Goal: Task Accomplishment & Management: Manage account settings

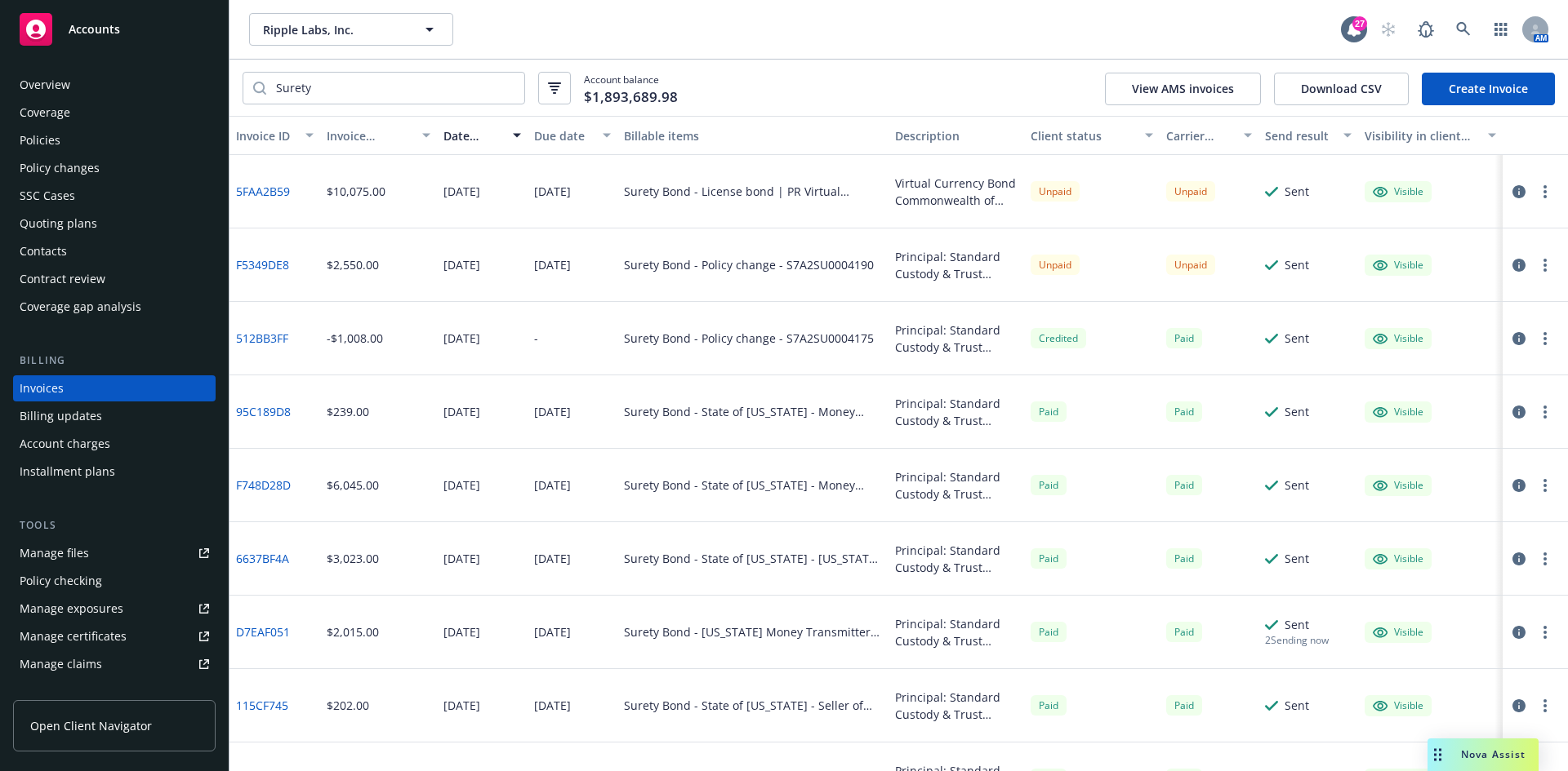
click at [151, 34] on div "Accounts" at bounding box center [114, 30] width 189 height 33
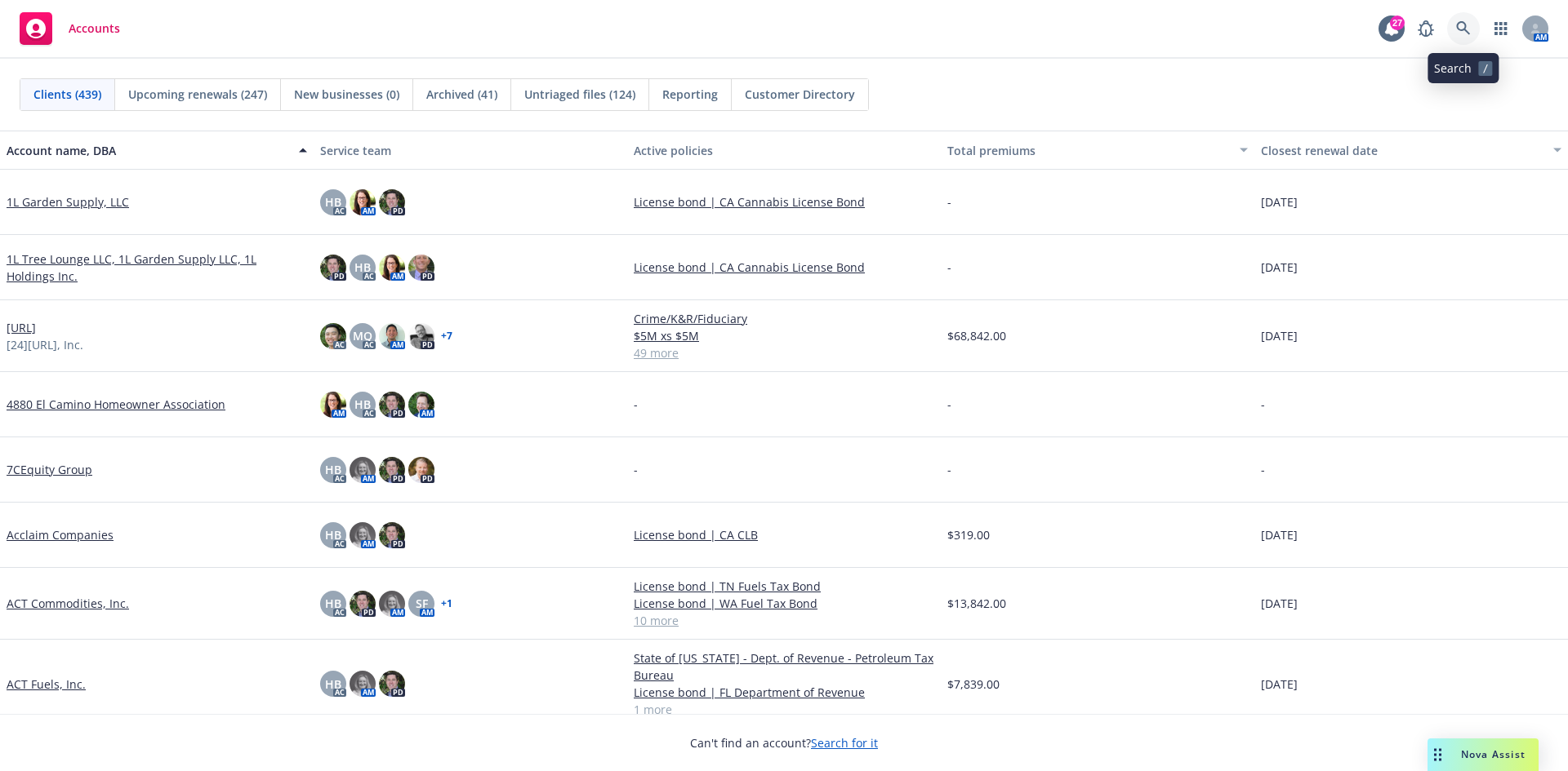
click at [1460, 23] on icon at bounding box center [1464, 28] width 14 height 14
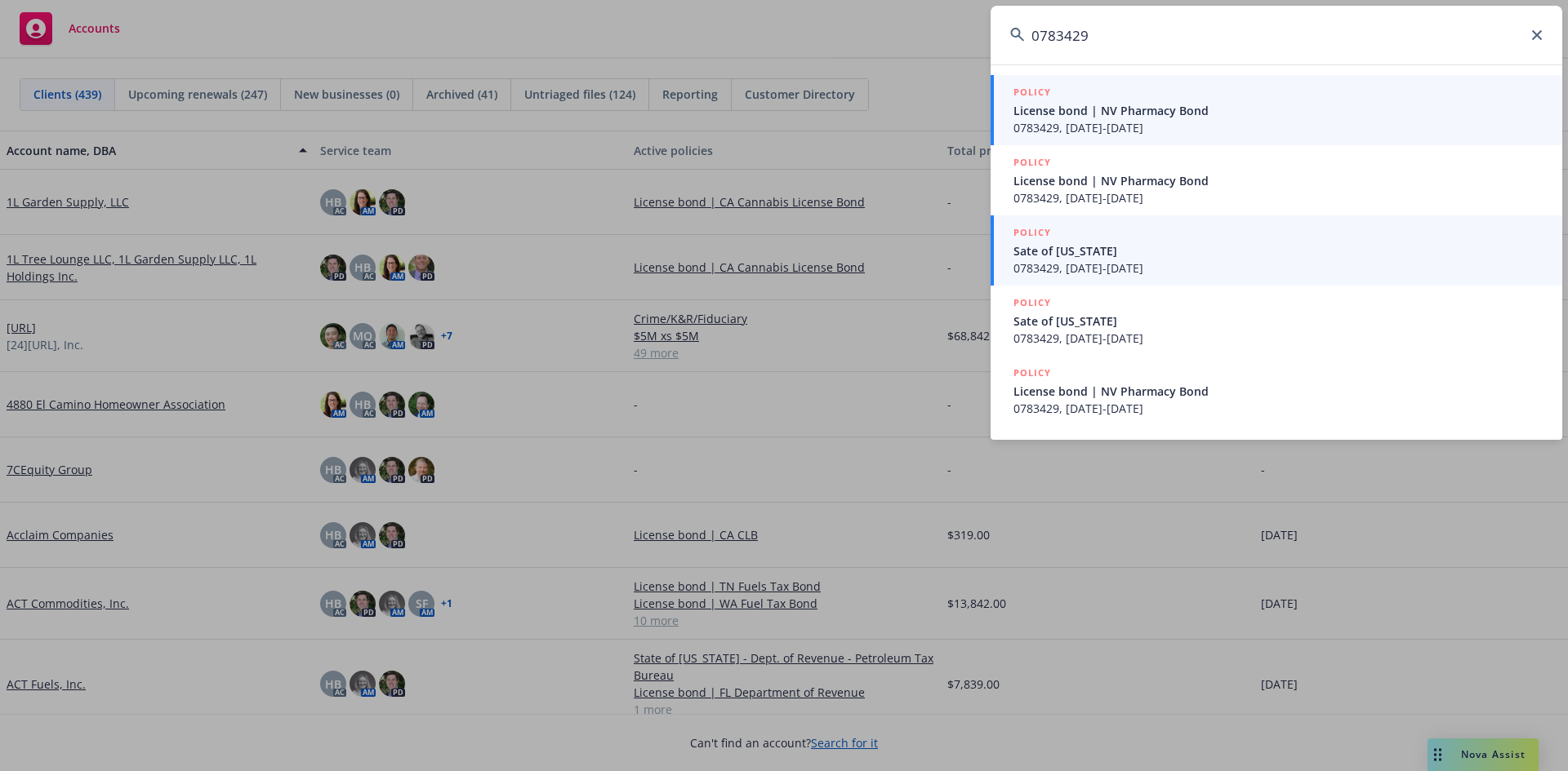
type input "0783429"
click at [1193, 265] on span "0783429, [DATE]-[DATE]" at bounding box center [1279, 269] width 530 height 17
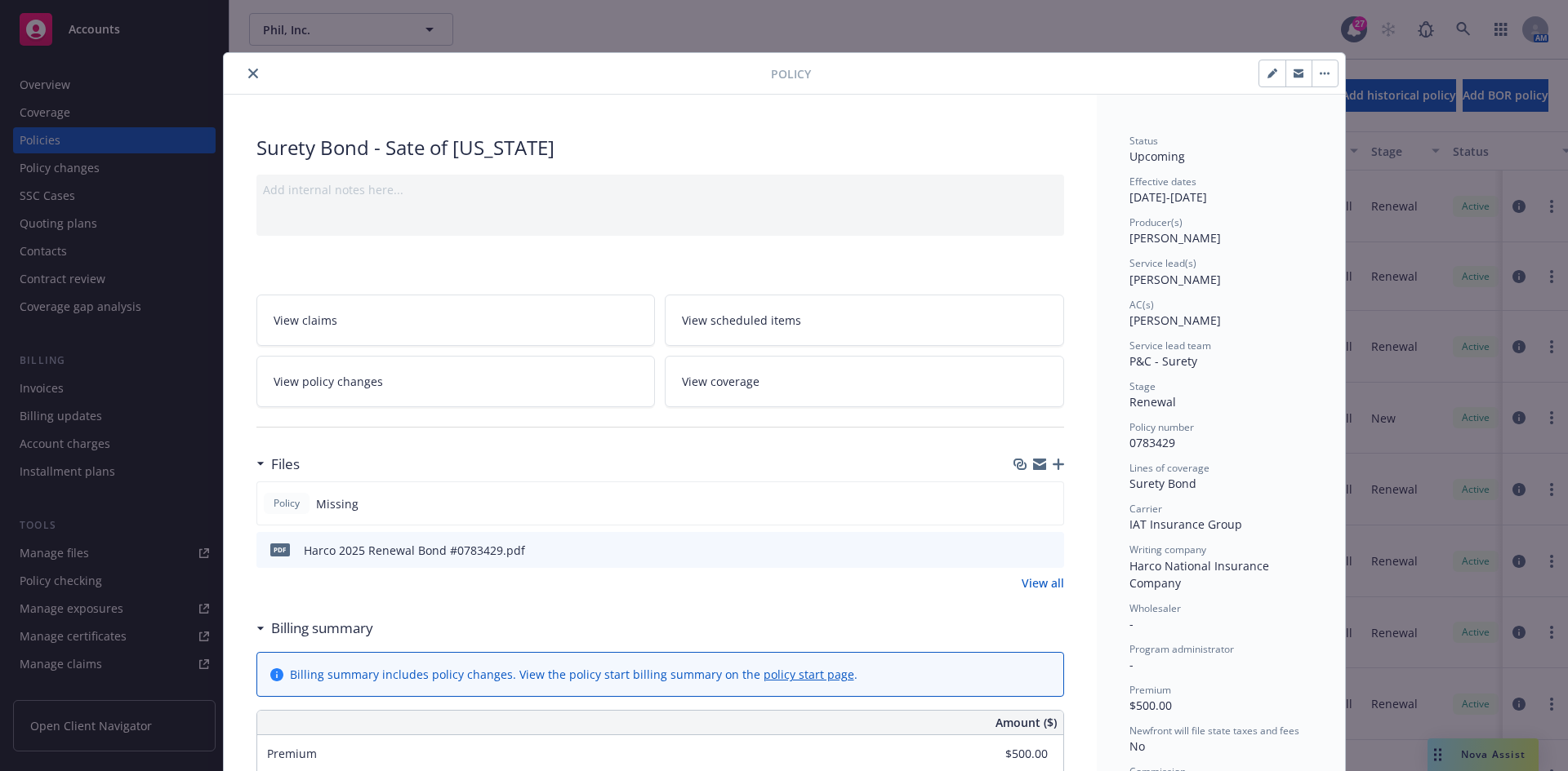
click at [1053, 470] on icon "button" at bounding box center [1059, 465] width 12 height 12
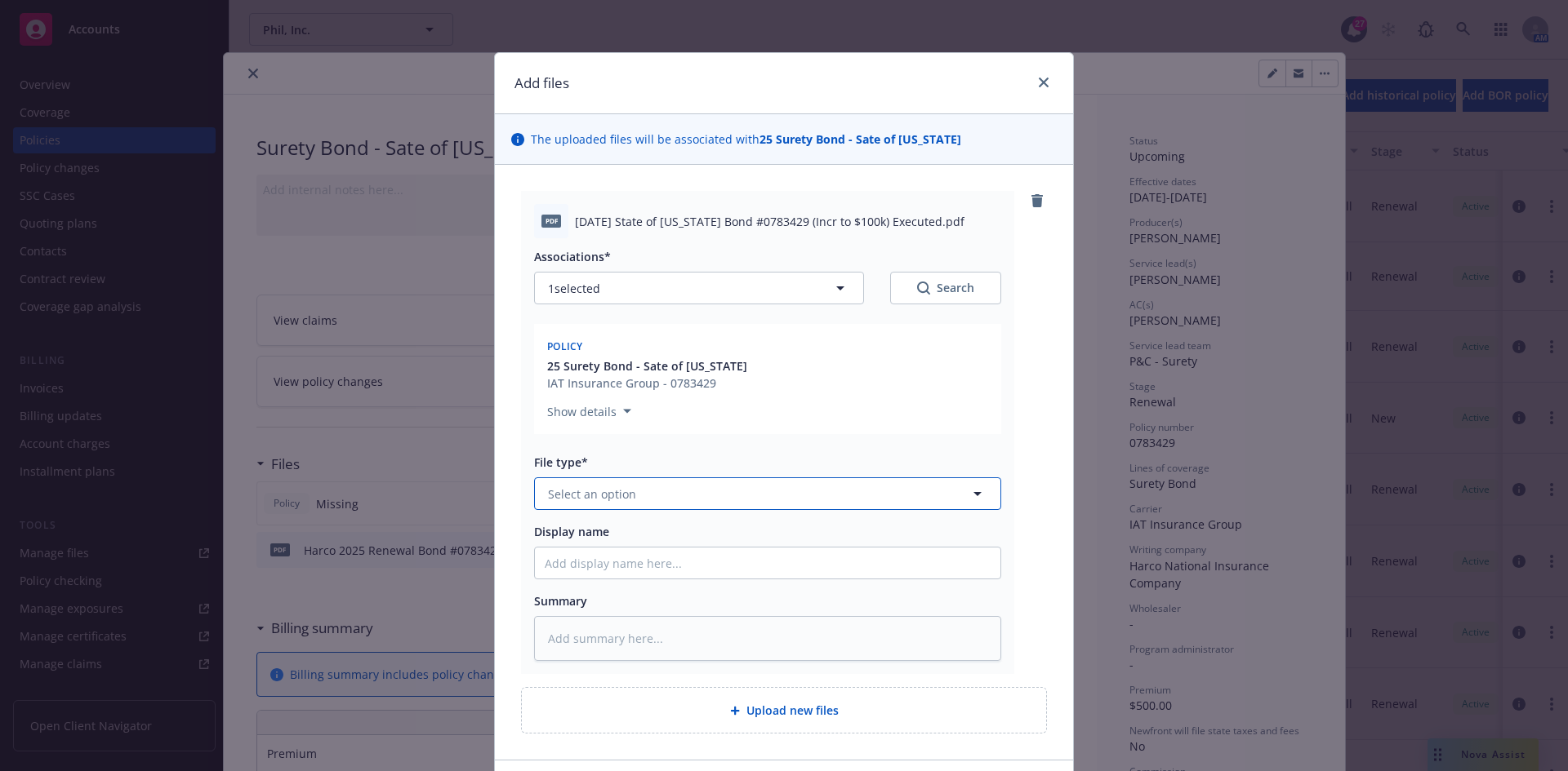
click at [657, 499] on button "Select an option" at bounding box center [768, 494] width 467 height 33
type input "I"
type input "End"
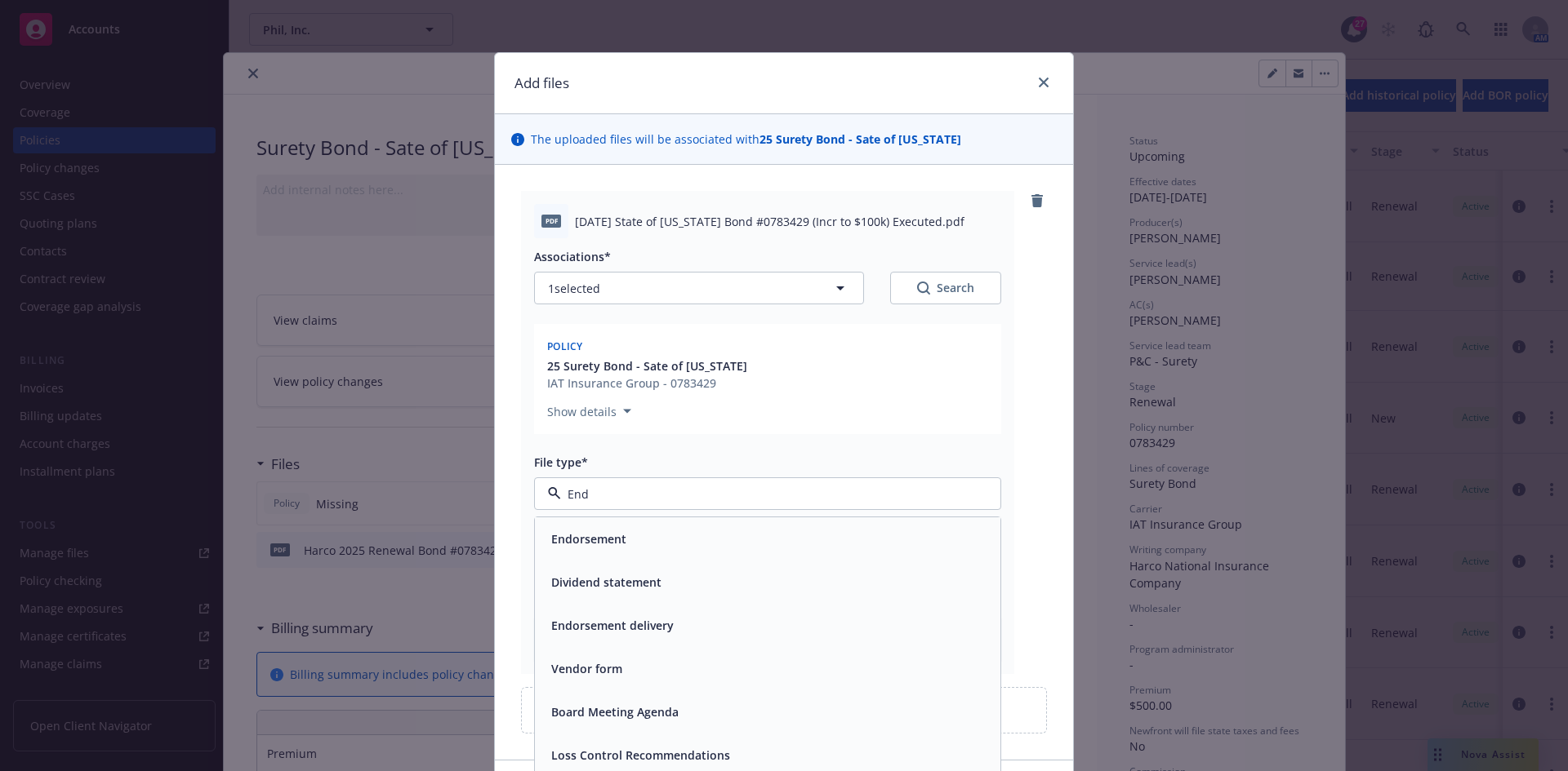
click at [681, 536] on div "Endorsement" at bounding box center [768, 539] width 446 height 24
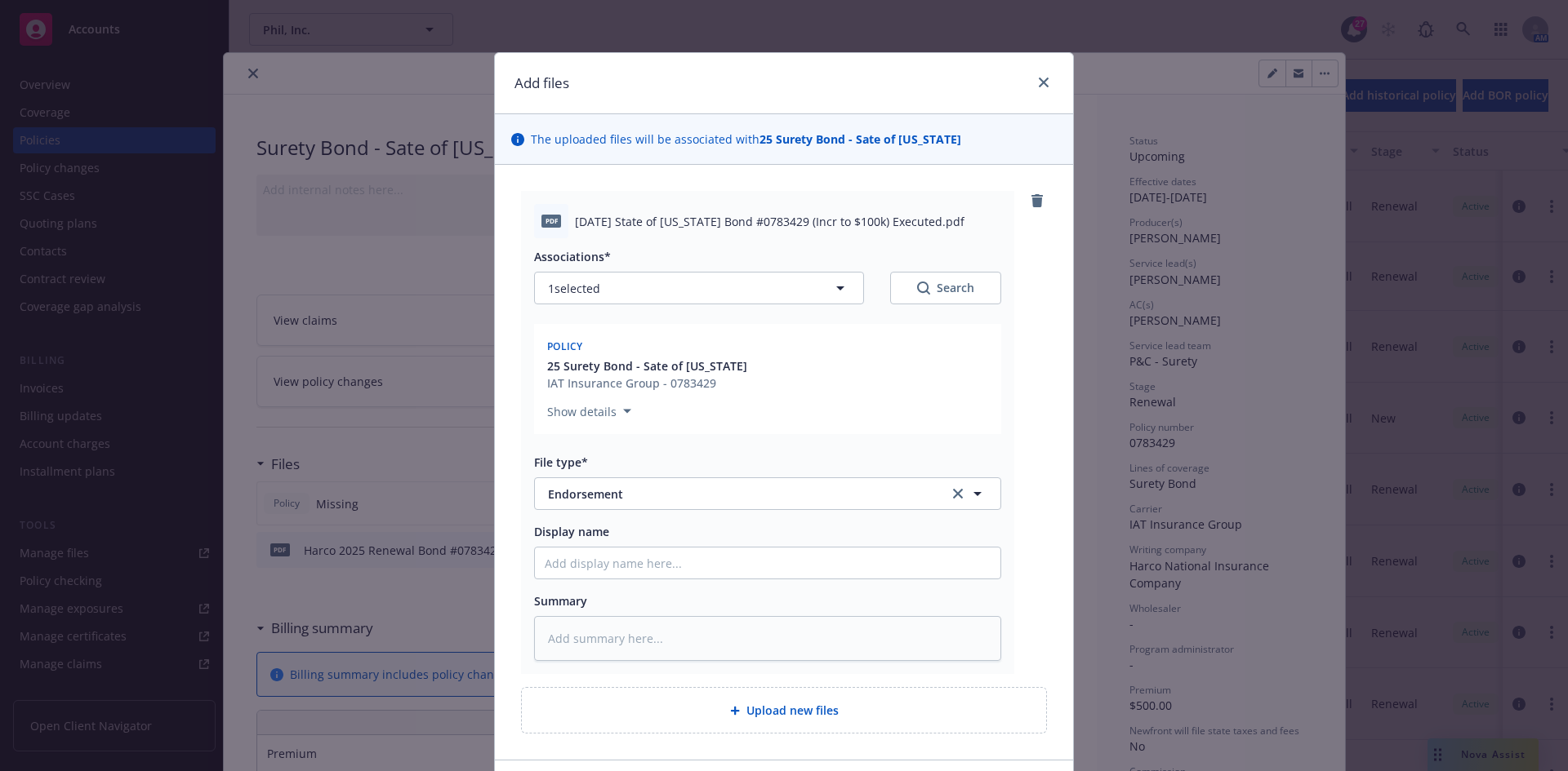
click at [622, 220] on span "[DATE] State of [US_STATE] Bond #0783429 (Incr to $100k) Executed.pdf" at bounding box center [769, 222] width 390 height 17
copy span "[DATE] State of [US_STATE] Bond #0783429 (Incr to $100k) Executed.pdf"
click at [590, 558] on input "Display name" at bounding box center [768, 563] width 466 height 31
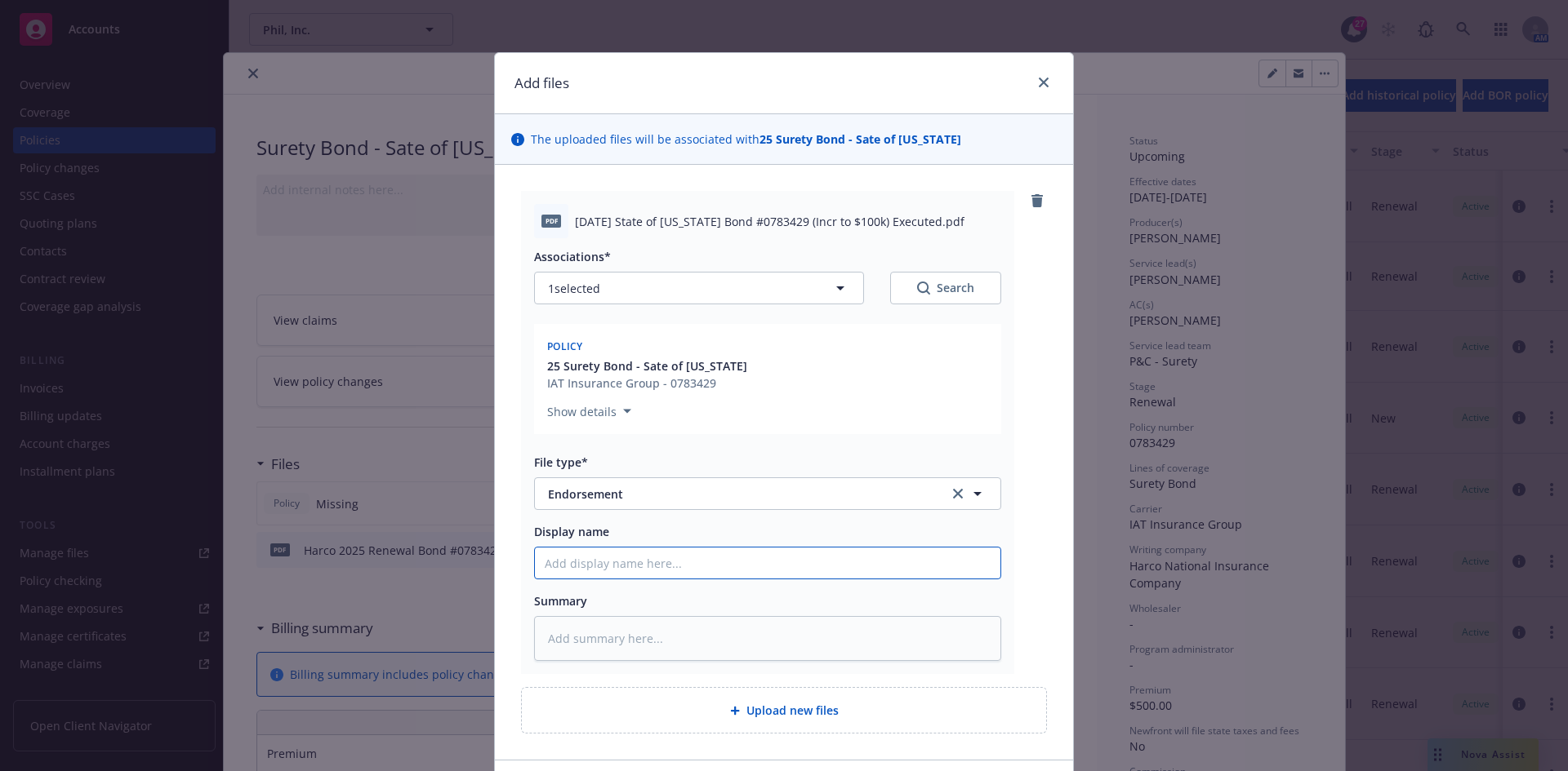
paste input "[DATE] State of [US_STATE] Bond #0783429 (Incr to $100k) Executed.pdf"
type textarea "x"
type input "[DATE] State of [US_STATE] Bond #0783429 (Incr to $100k) Executed.pdf"
type textarea "x"
type input "[DATE] State of [US_STATE] Bond #0783429 (Incr to $100k) Executed.pd"
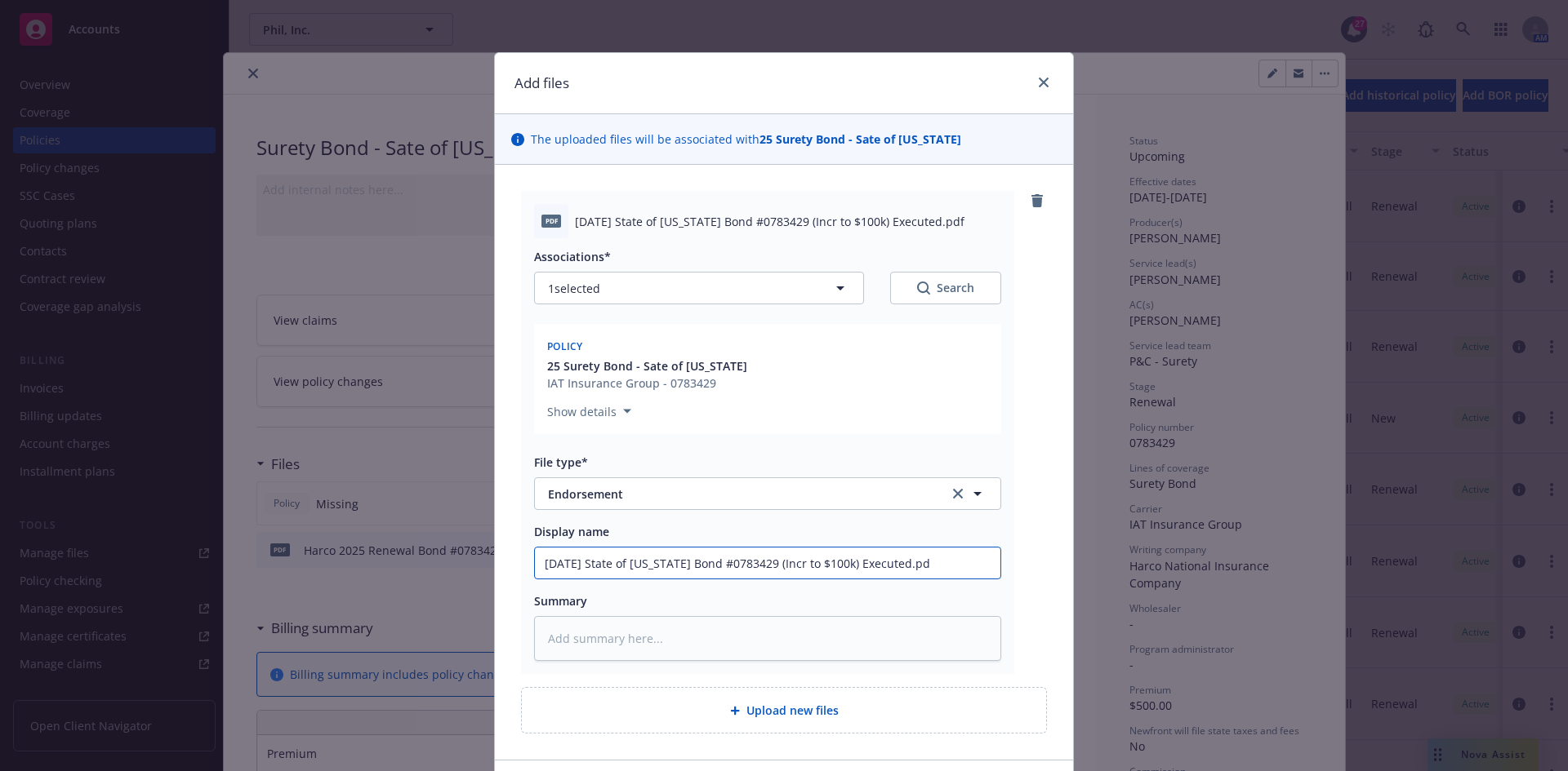
type textarea "x"
type input "[DATE] State of [US_STATE] Bond #0783429 (Incr to $100k) Executed.p"
type textarea "x"
type input "[DATE] State of [US_STATE] Bond #0783429 (Incr to $100k) Executed."
type textarea "x"
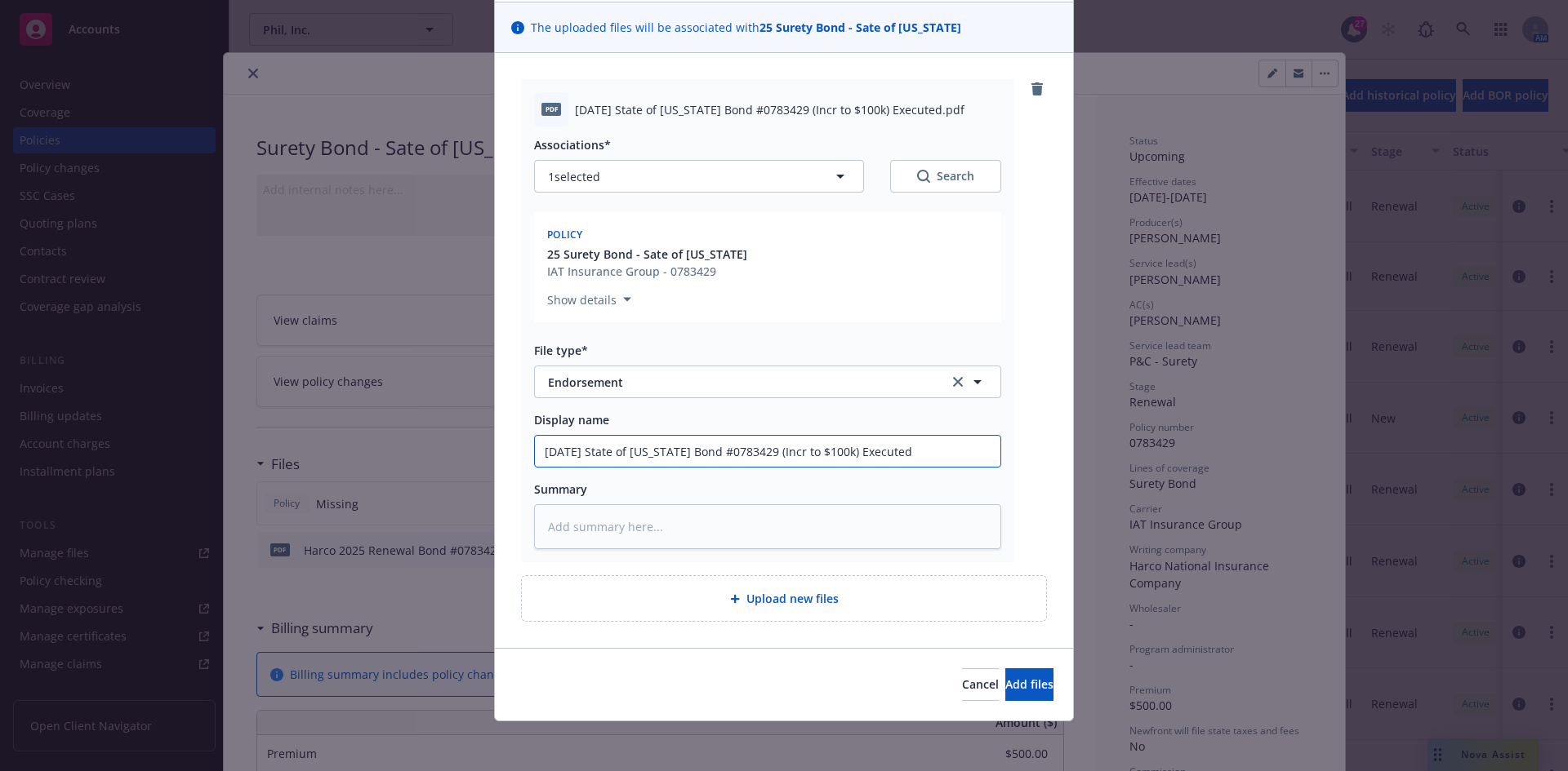
scroll to position [114, 0]
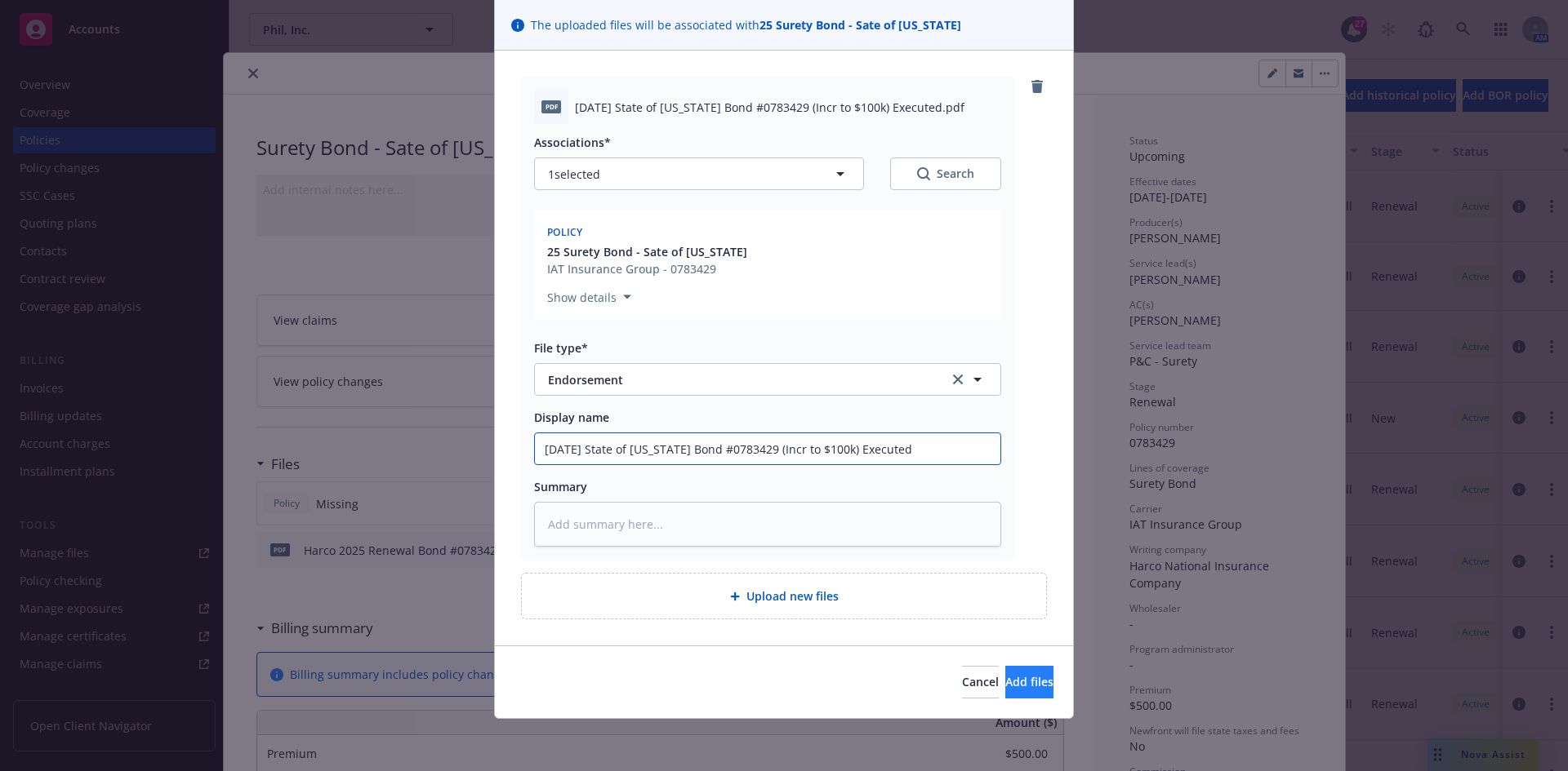
type input "[DATE] State of [US_STATE] Bond #0783429 (Incr to $100k) Executed"
click at [1005, 688] on span "Add files" at bounding box center [1030, 682] width 48 height 15
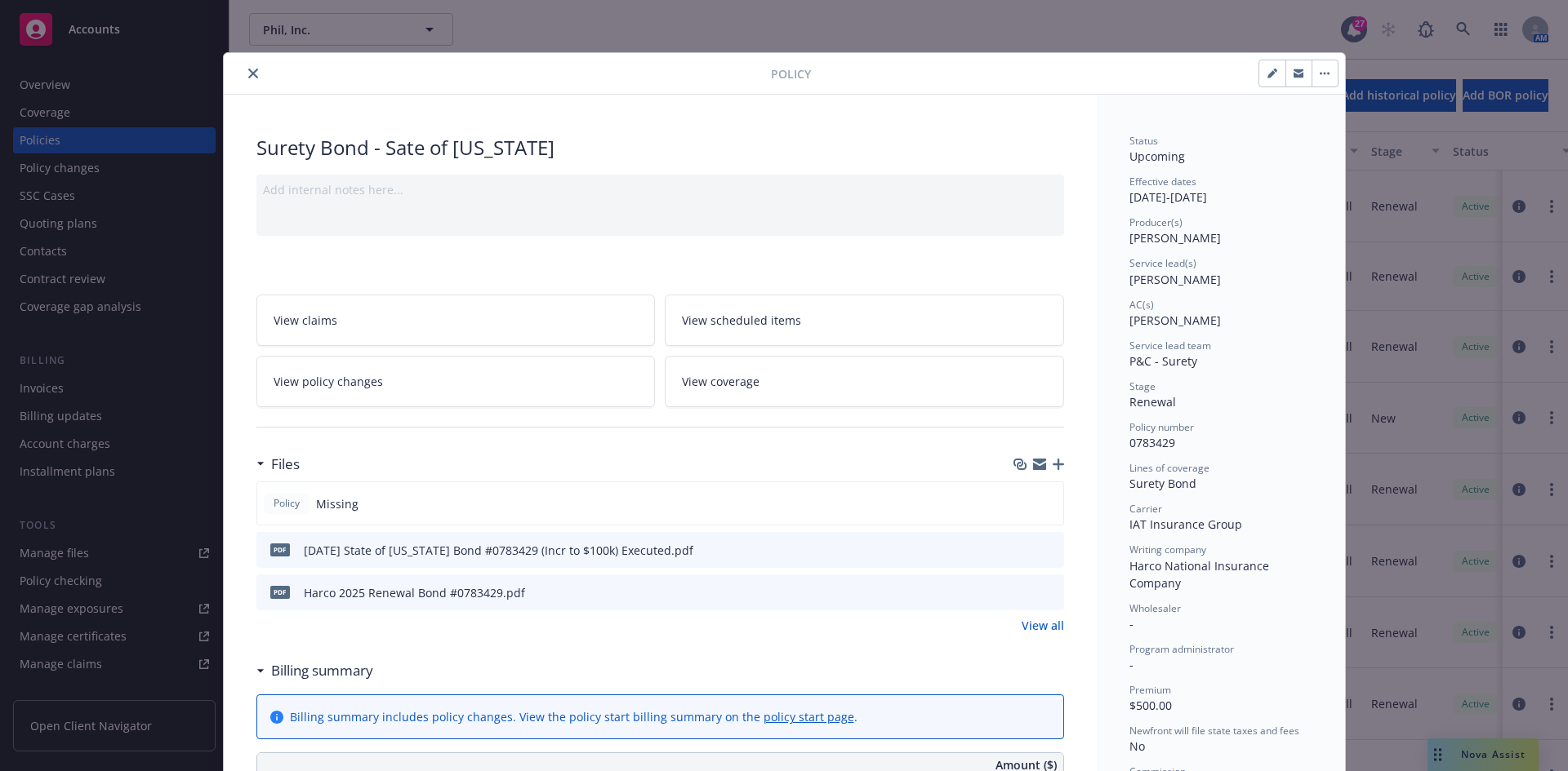
click at [1053, 465] on icon "button" at bounding box center [1059, 465] width 12 height 12
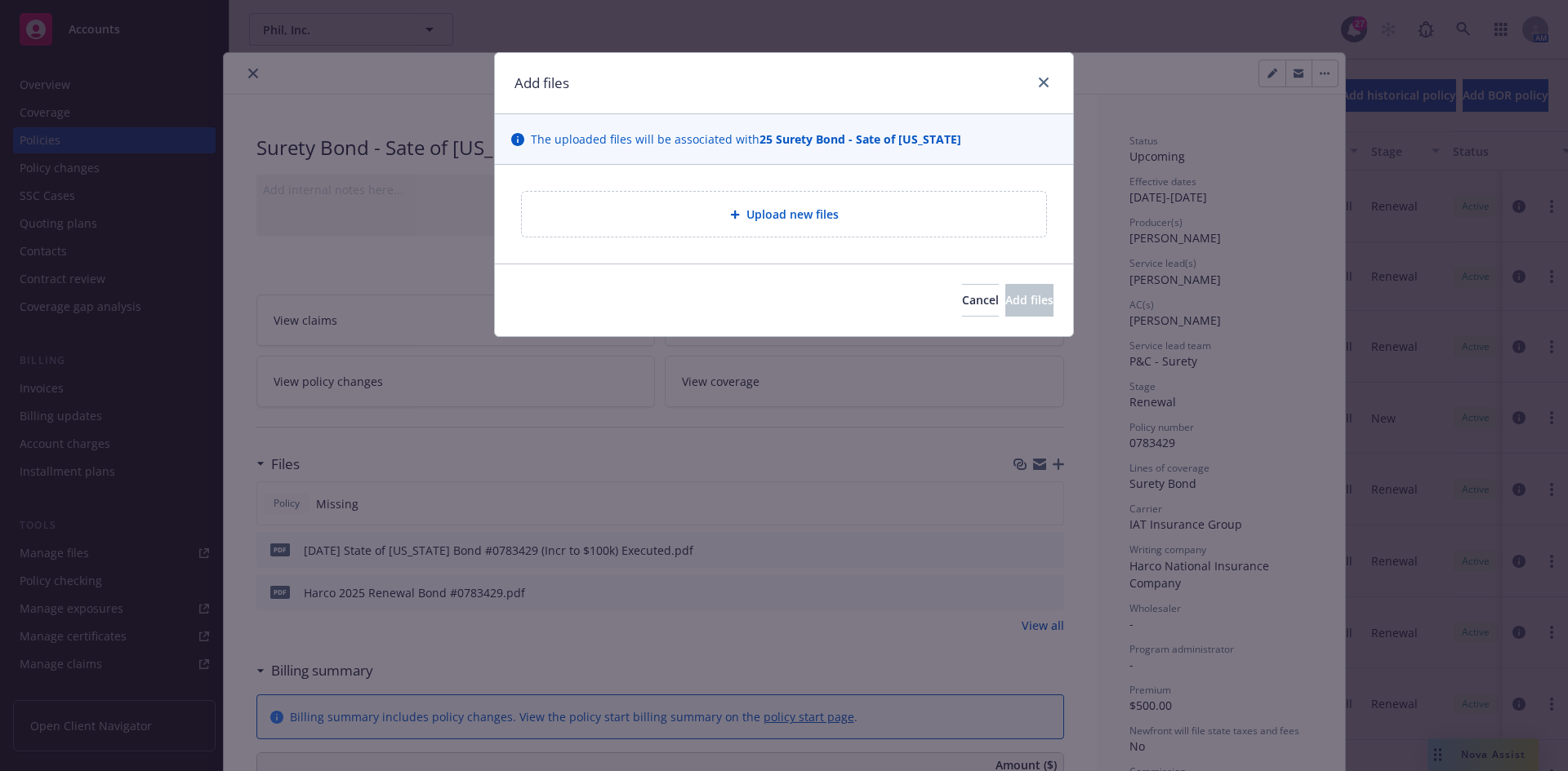
type textarea "x"
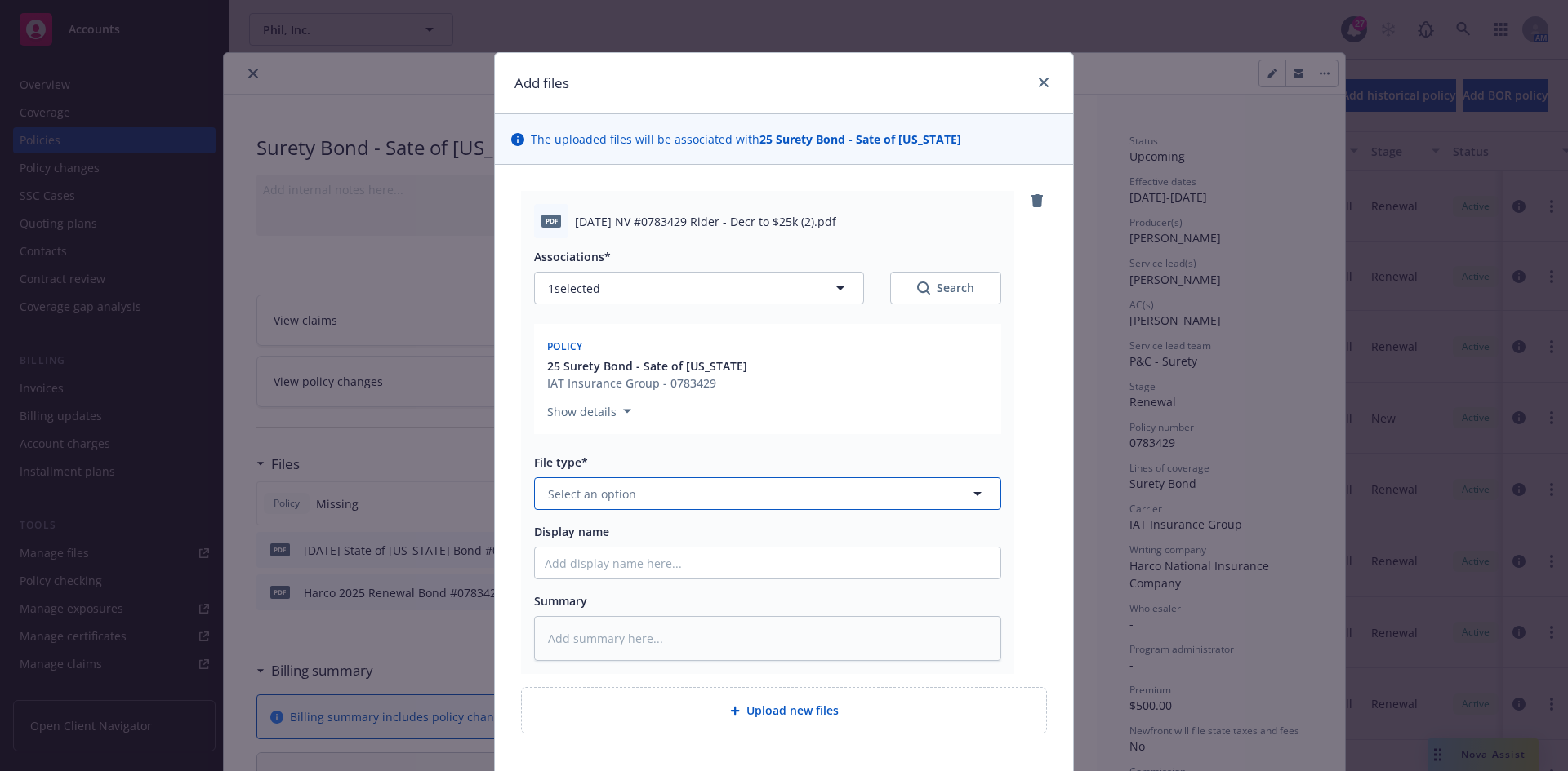
click at [643, 492] on button "Select an option" at bounding box center [768, 494] width 467 height 33
type input "Endor"
click at [605, 542] on span "Endorsement" at bounding box center [589, 539] width 75 height 17
click at [683, 220] on span "[DATE] NV #0783429 Rider - Decr to $25k (2).pdf" at bounding box center [706, 222] width 261 height 17
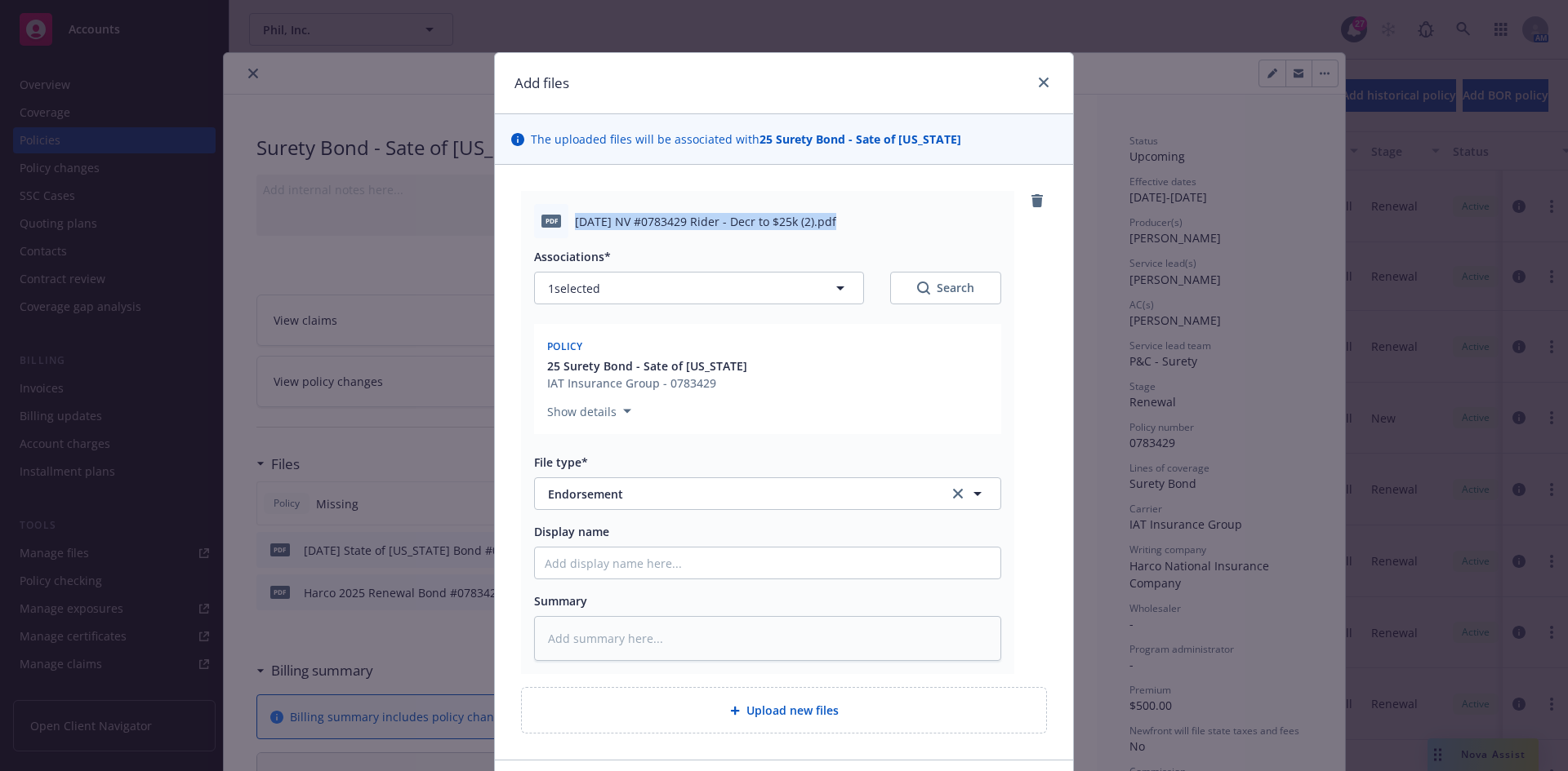
click at [683, 220] on span "[DATE] NV #0783429 Rider - Decr to $25k (2).pdf" at bounding box center [706, 222] width 261 height 17
copy span "[DATE] NV #0783429 Rider - Decr to $25k (2).pdf"
click at [566, 563] on input "Display name" at bounding box center [768, 563] width 466 height 31
paste input "[DATE] NV #0783429 Rider - Decr to $25k (2).pdf"
type textarea "x"
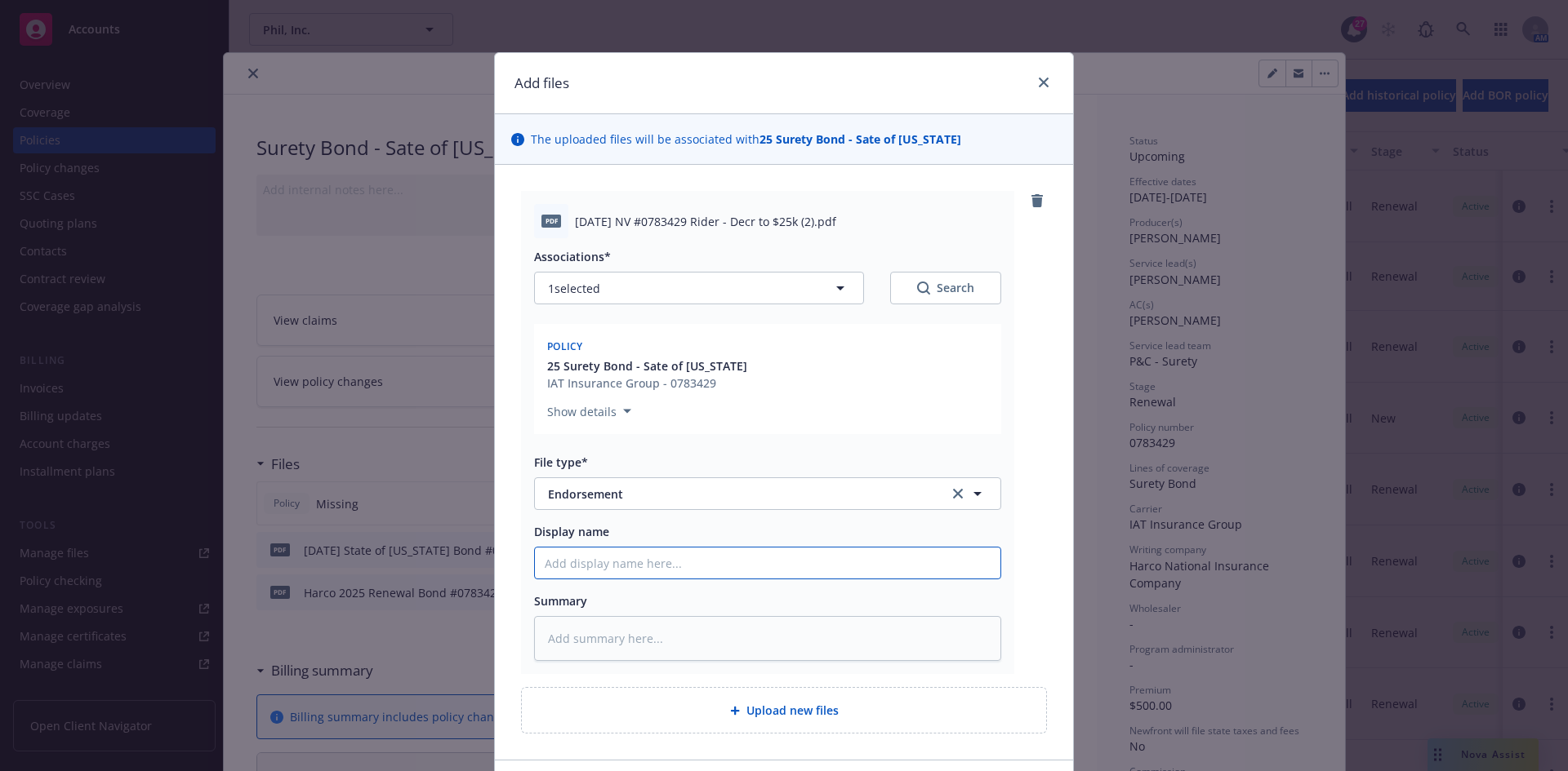
type input "[DATE] NV #0783429 Rider - Decr to $25k (2).pdf"
type textarea "x"
type input "[DATE] NV #0783429 Rider - Decr to $25k (2).pd"
type textarea "x"
type input "[DATE] NV #0783429 Rider - Decr to $25k (2).p"
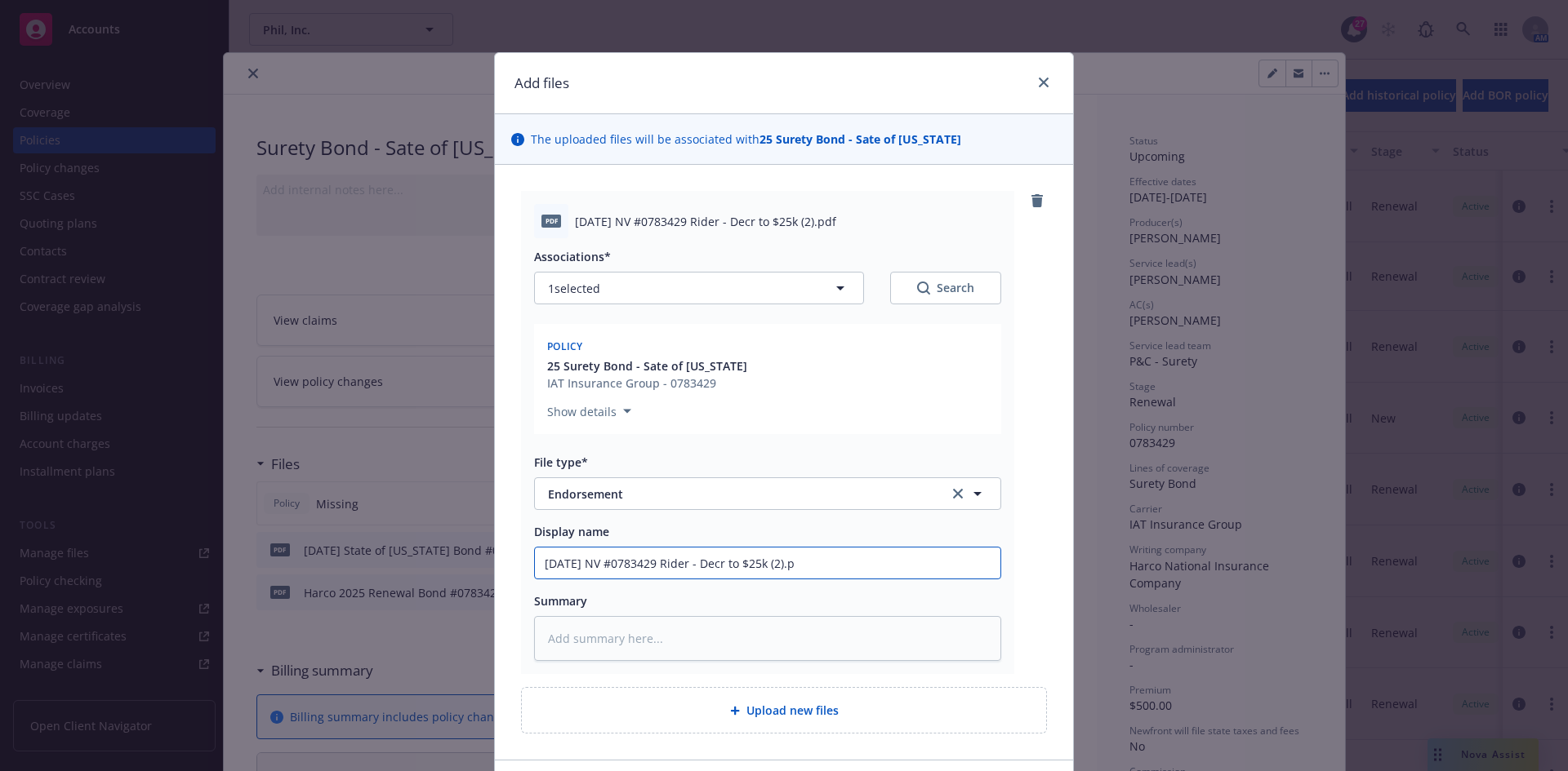
type textarea "x"
type input "[DATE] NV #0783429 Rider - Decr to $25k (2)."
type textarea "x"
type input "[DATE] NV #0783429 Rider - Decr to $25k (2)"
type textarea "x"
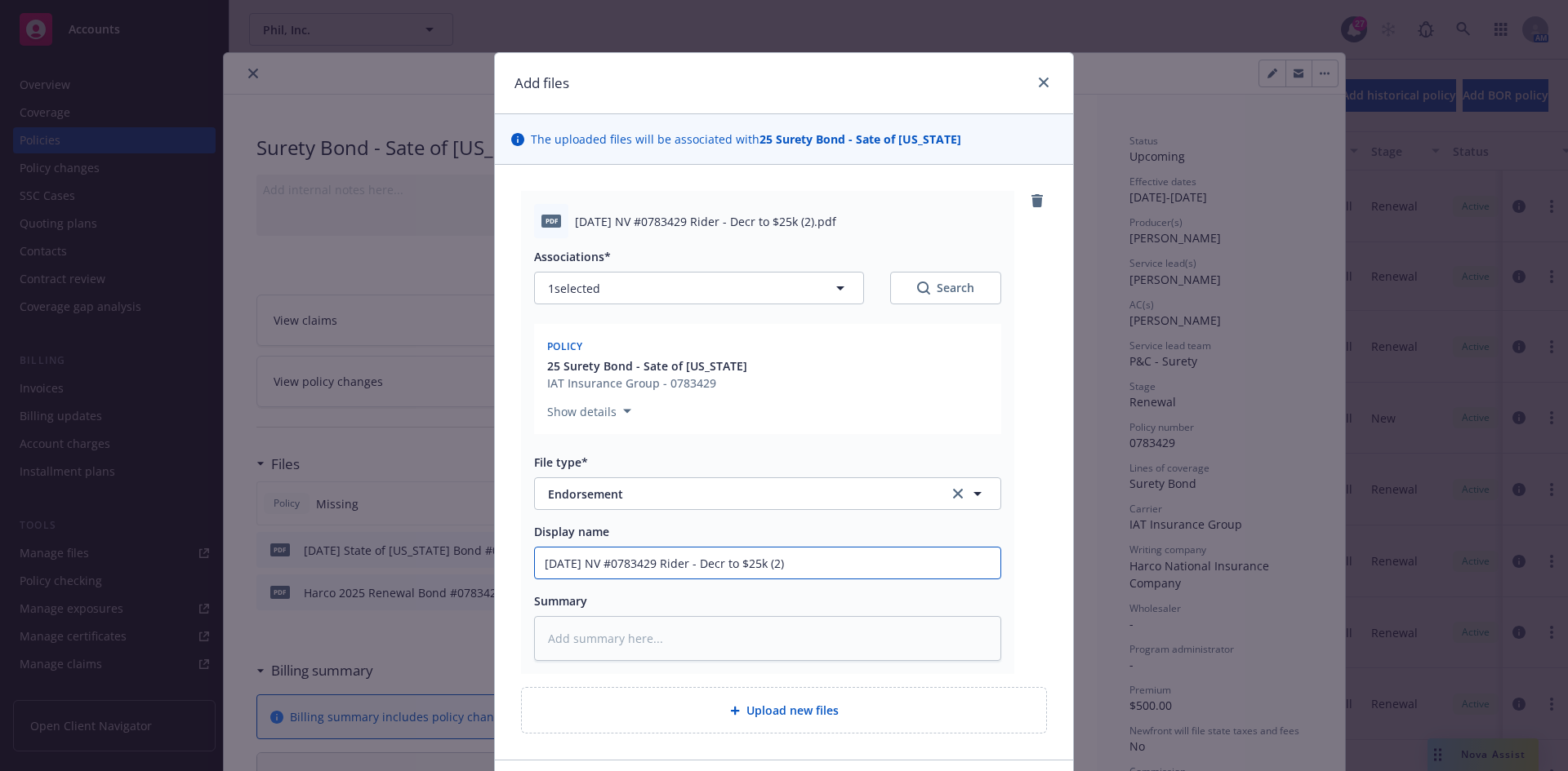
type input "[DATE] NV #0783429 Rider - Decr to $25k (2"
type textarea "x"
type input "[DATE] NV #0783429 Rider - Decr to $25k ("
type textarea "x"
type input "[DATE] NV #0783429 Rider - Decr to $25k"
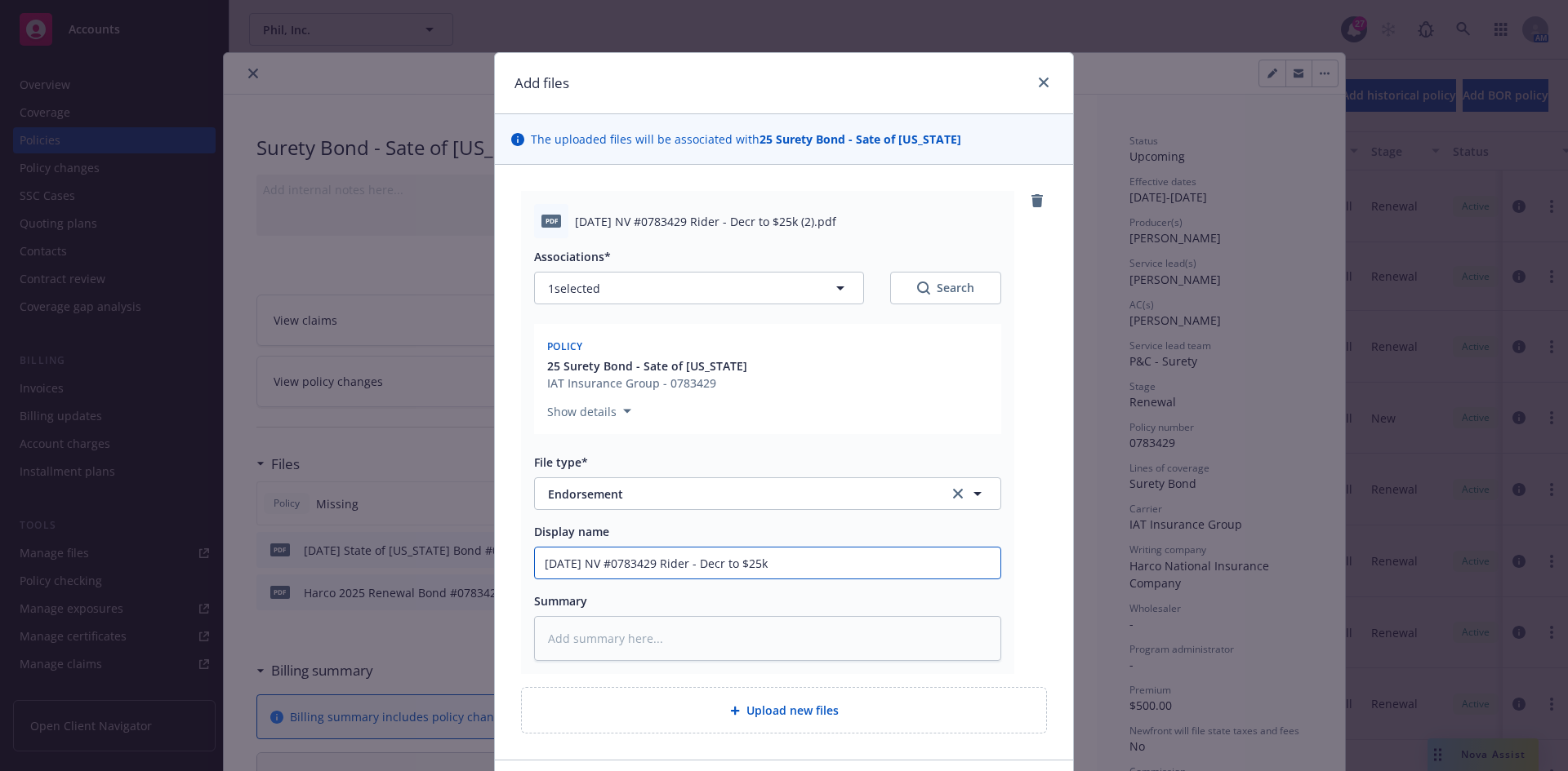
type textarea "x"
type input "[DATE] NV #0783429 Rider - Decr to $25k"
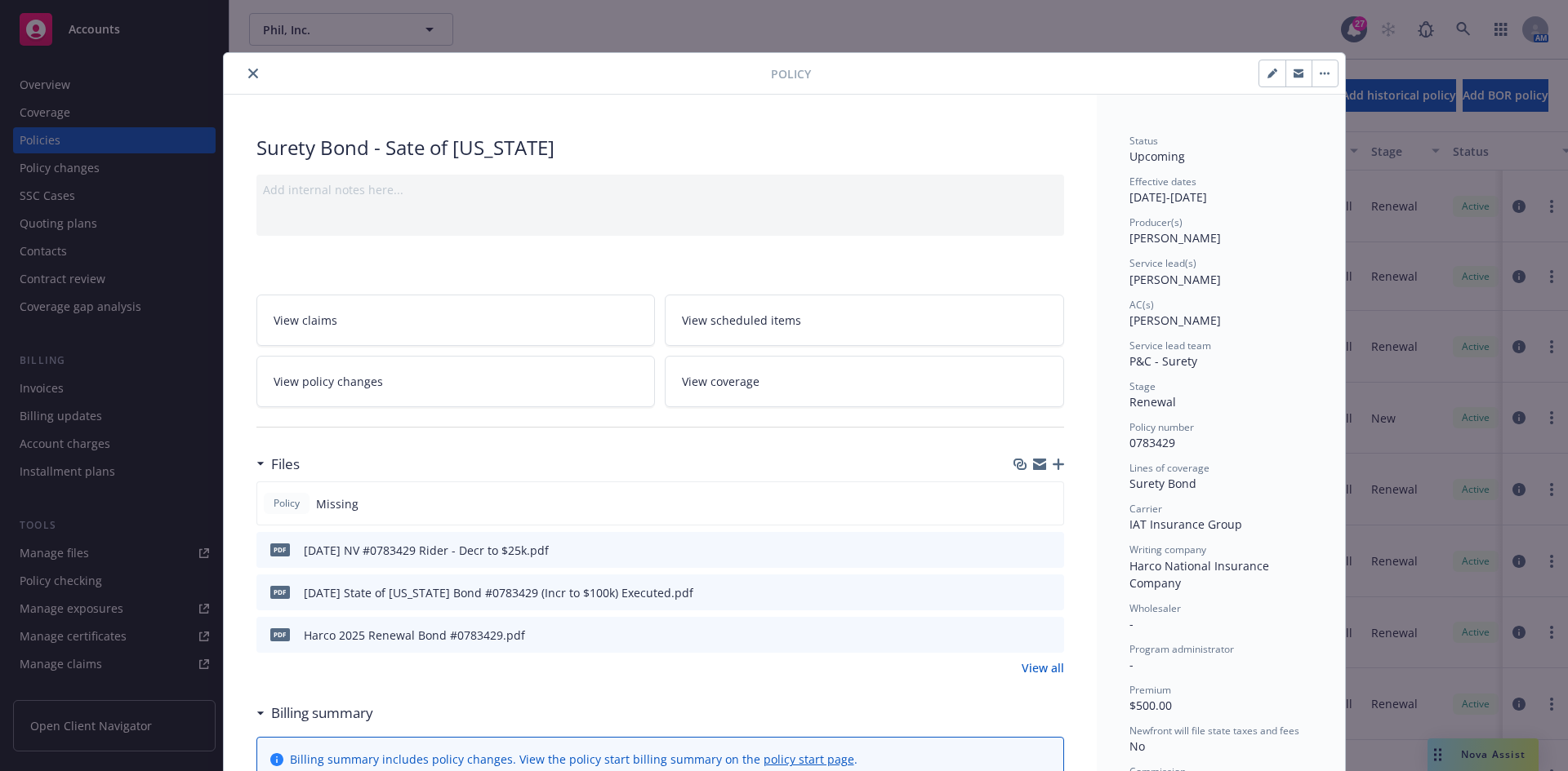
click at [1053, 468] on icon "button" at bounding box center [1059, 465] width 12 height 12
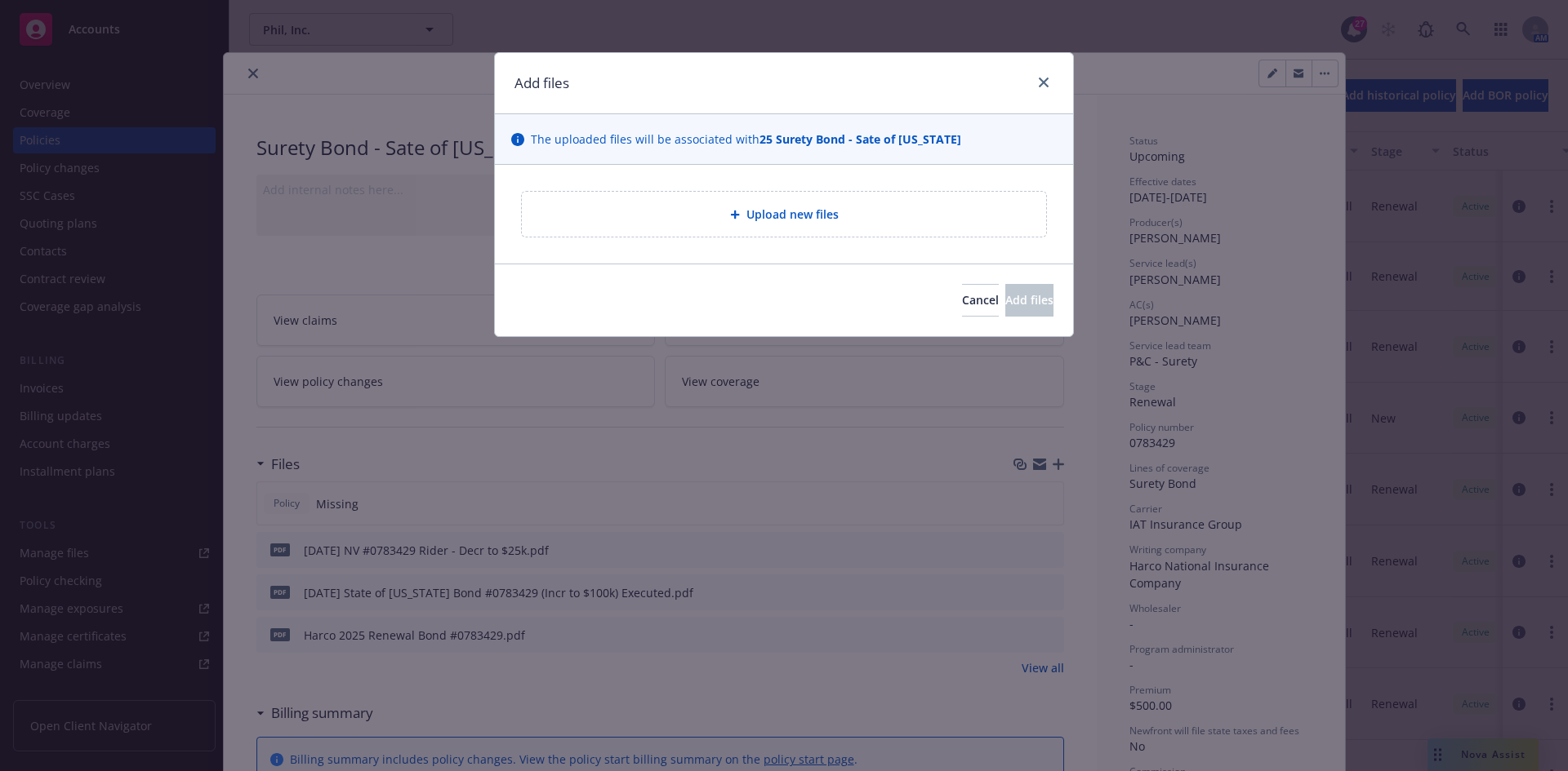
type textarea "x"
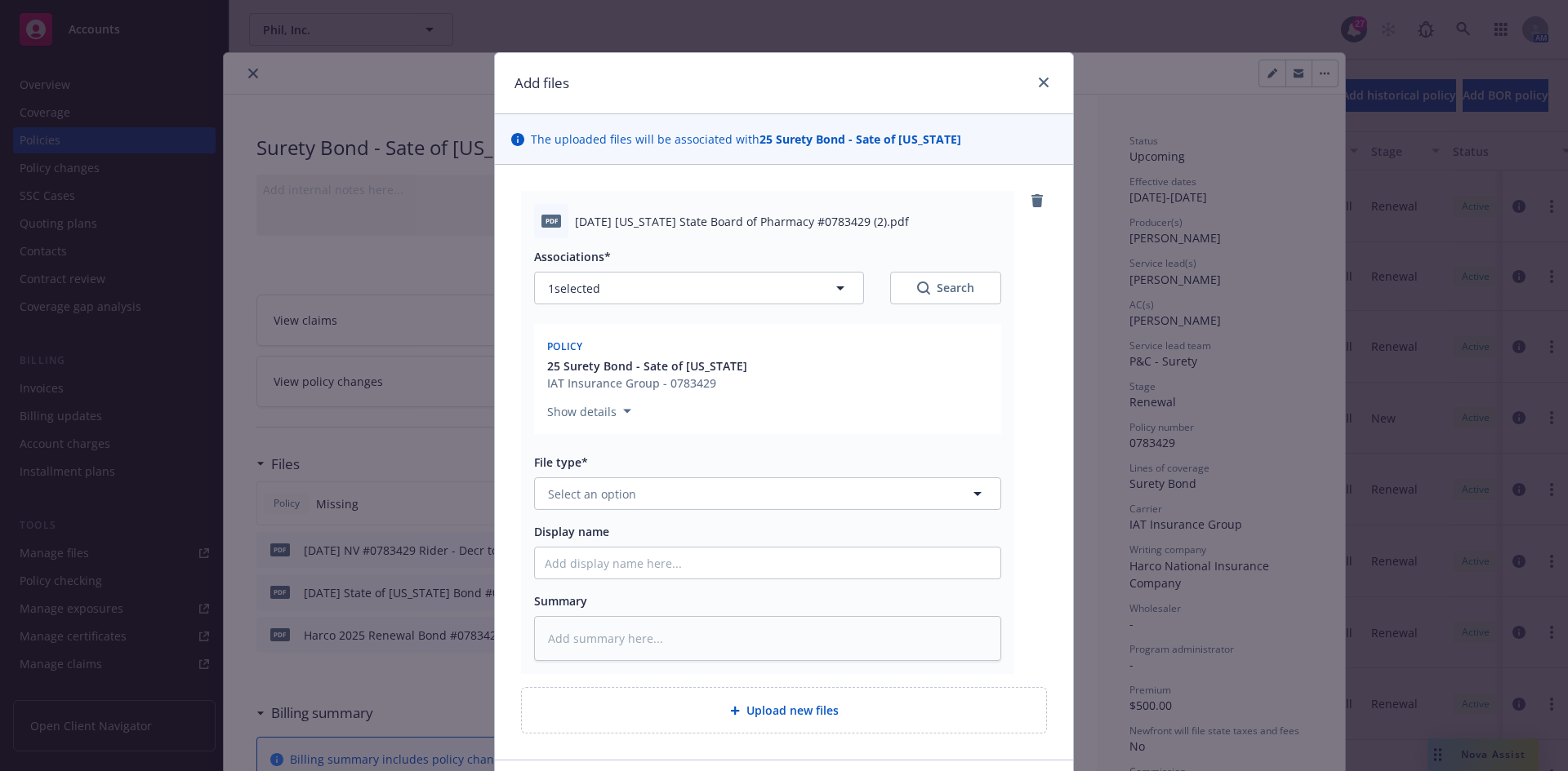
click at [634, 214] on span "[DATE] [US_STATE] State Board of Pharmacy #0783429 (2).pdf" at bounding box center [742, 222] width 334 height 17
copy span "[DATE] [US_STATE] State Board of Pharmacy #0783429 (2).pdf"
click at [641, 499] on button "Select an option" at bounding box center [768, 494] width 467 height 33
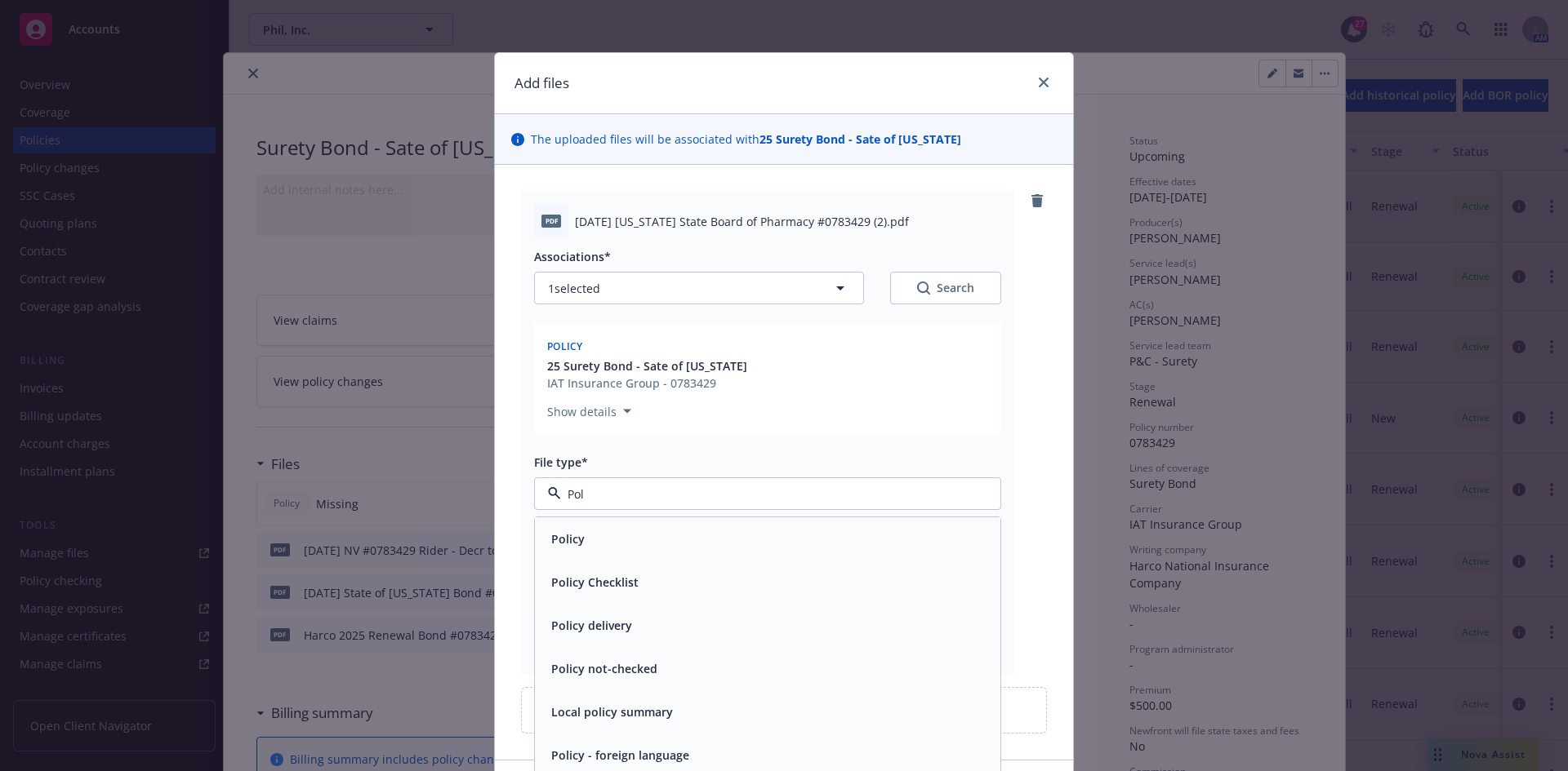
type input "Poli"
click at [617, 529] on div "Policy" at bounding box center [768, 539] width 446 height 24
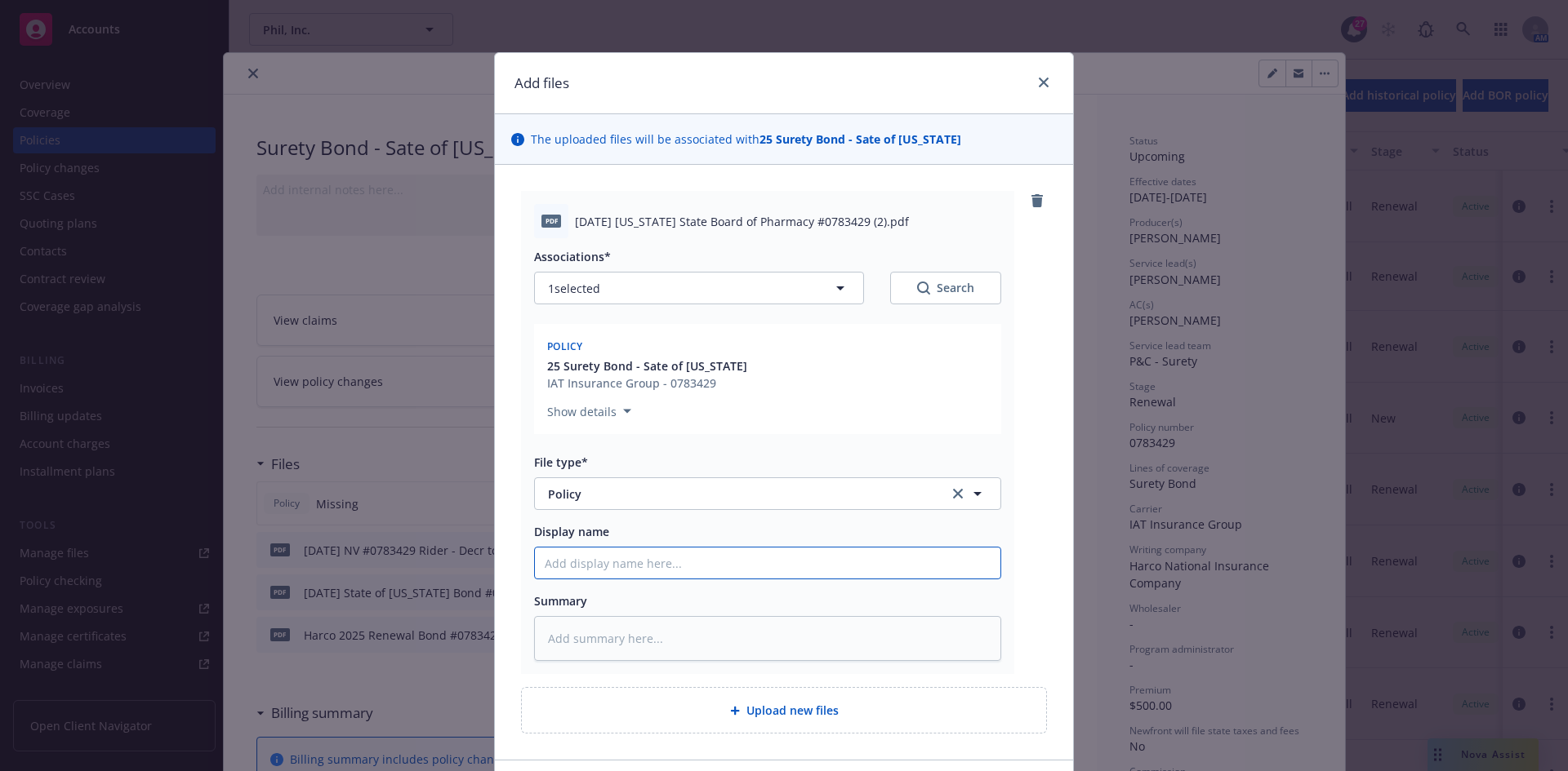
click at [607, 559] on input "Display name" at bounding box center [768, 563] width 466 height 31
paste input "[DATE] [US_STATE] State Board of Pharmacy #0783429 (2).pdf"
type textarea "x"
type input "[DATE] [US_STATE] State Board of Pharmacy #0783429 (2).pdf"
type textarea "x"
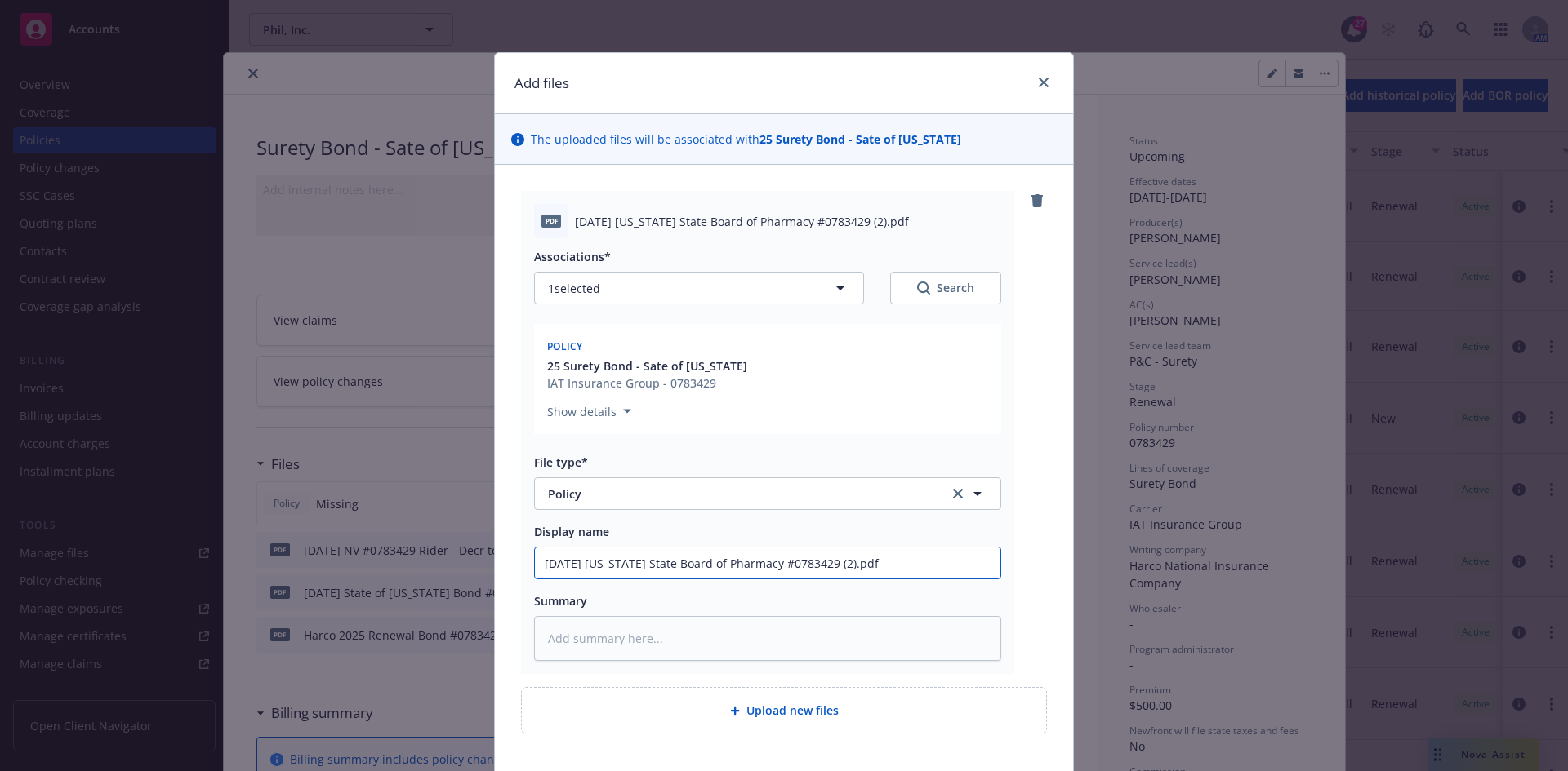
type input "[DATE] [US_STATE] State Board of Pharmacy #0783429 (2).pd"
type textarea "x"
type input "[DATE] [US_STATE] State Board of Pharmacy #0783429 (2).p"
type textarea "x"
type input "[DATE] [US_STATE] State Board of Pharmacy #0783429 (2)."
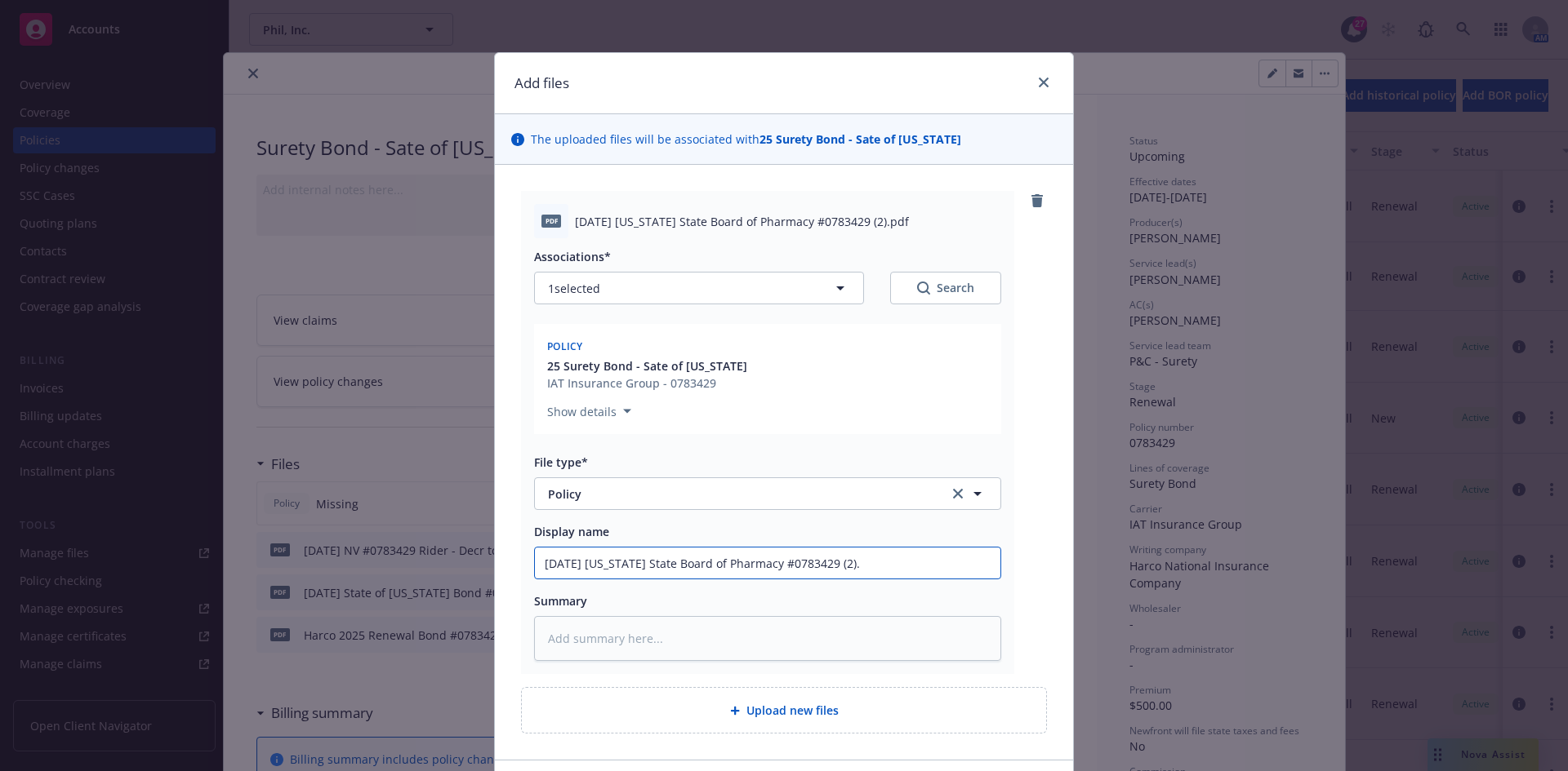
type textarea "x"
type input "[DATE] [US_STATE] State Board of Pharmacy #0783429 (2)"
type textarea "x"
type input "[DATE] [US_STATE] State Board of Pharmacy #0783429 (2"
type textarea "x"
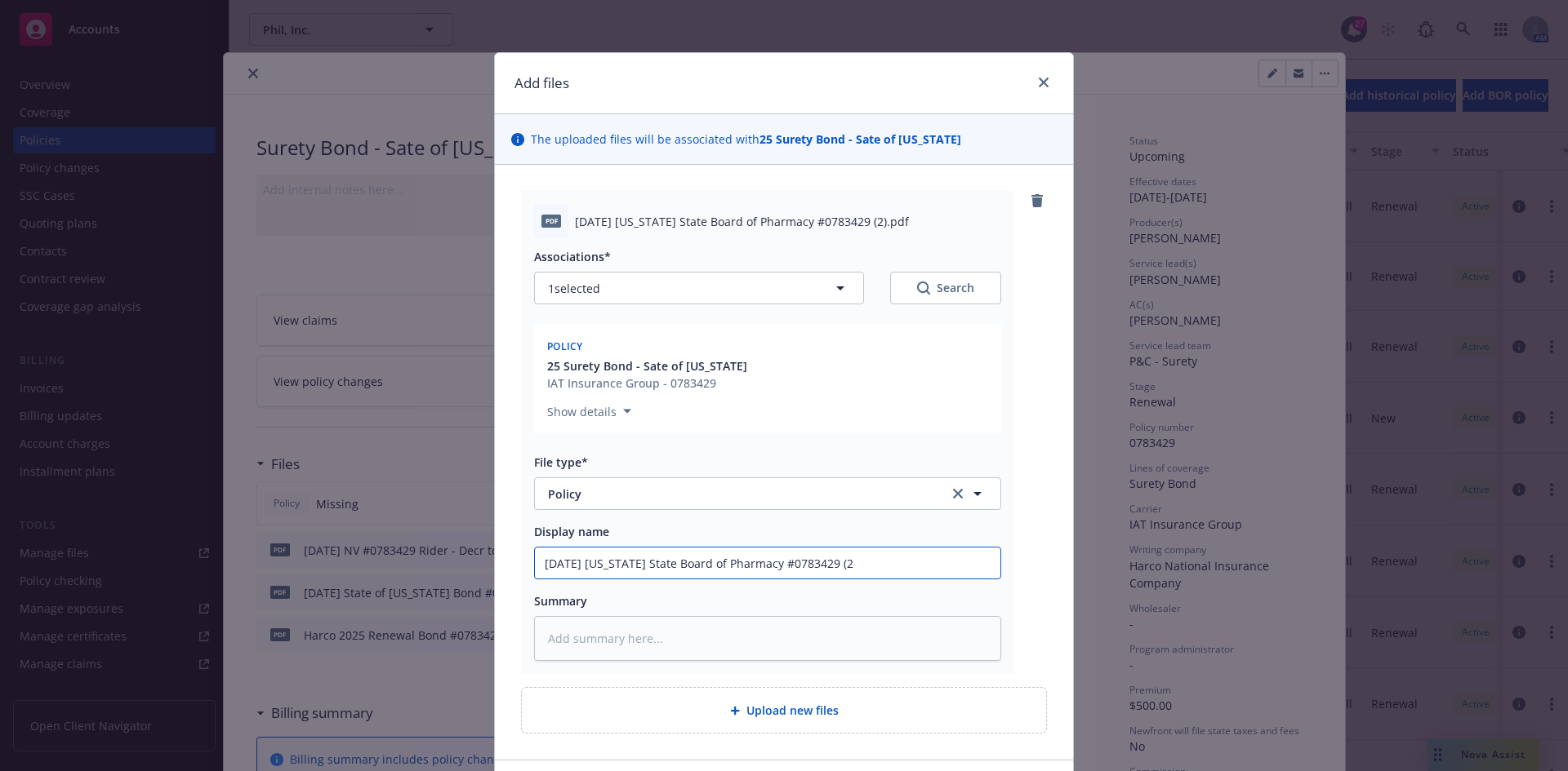
type input "[DATE] [US_STATE] State Board of Pharmacy #0783429 ("
type textarea "x"
type input "[DATE] [US_STATE] State Board of Pharmacy #0783429"
type textarea "x"
type input "[DATE] [US_STATE] State Board of Pharmacy #0783429"
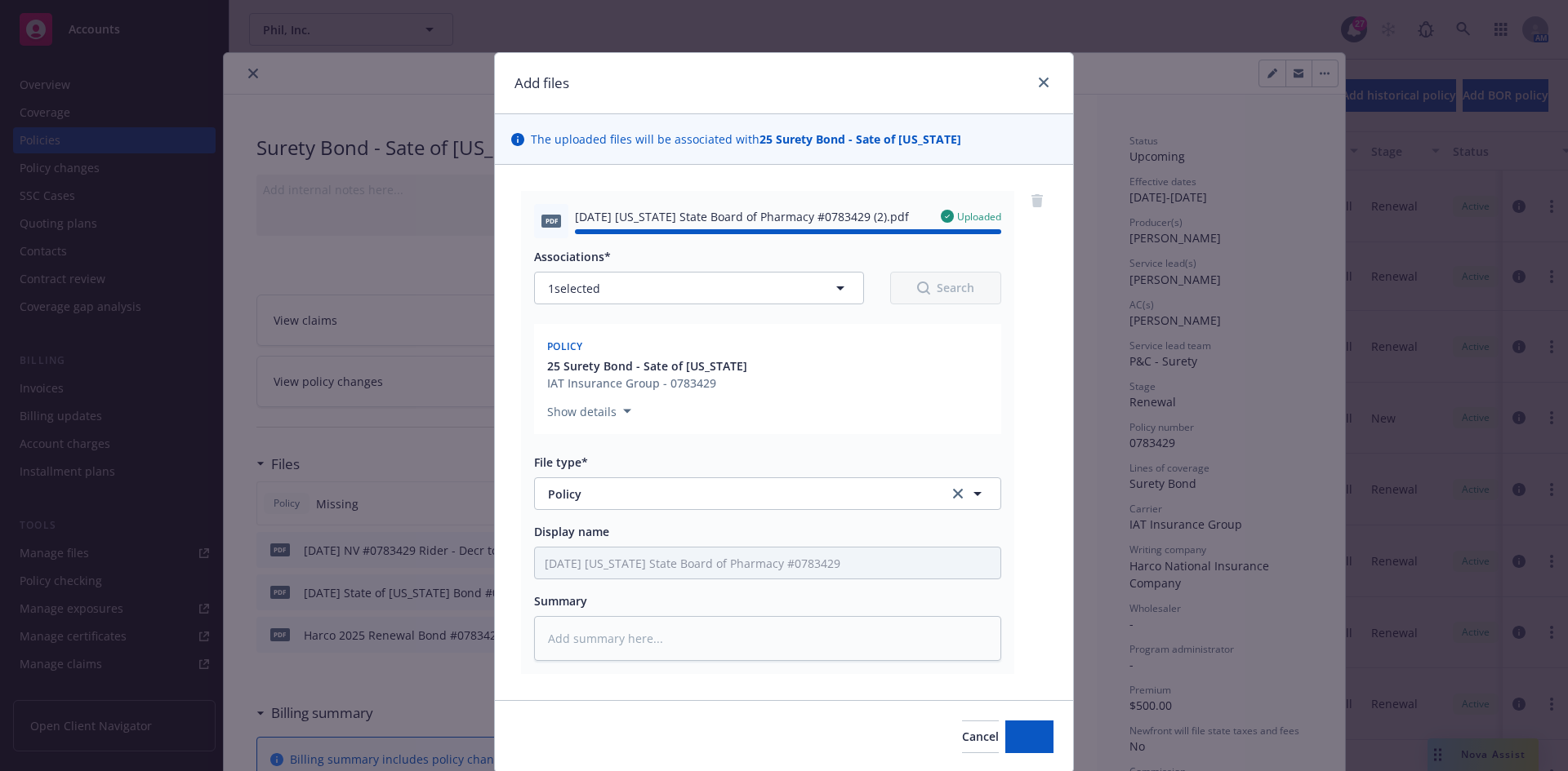
type textarea "x"
